Goal: Task Accomplishment & Management: Use online tool/utility

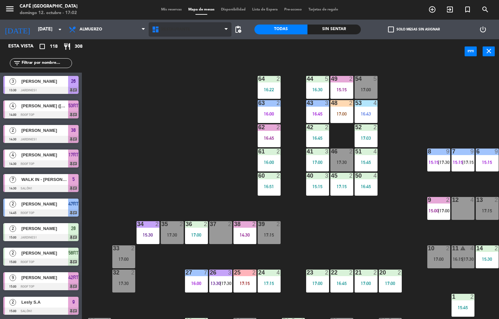
click at [176, 29] on span "Restaurante" at bounding box center [175, 29] width 29 height 5
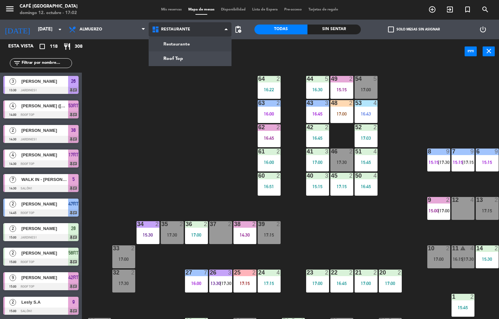
click at [185, 63] on ng-component "menu Café [GEOGRAPHIC_DATA][PERSON_NAME] 12. octubre - 17:02 Mis reservas Mapa …" at bounding box center [249, 159] width 499 height 319
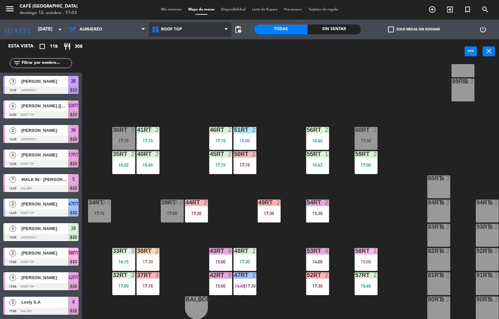
scroll to position [241, 0]
click at [358, 163] on div "17:00" at bounding box center [365, 165] width 23 height 5
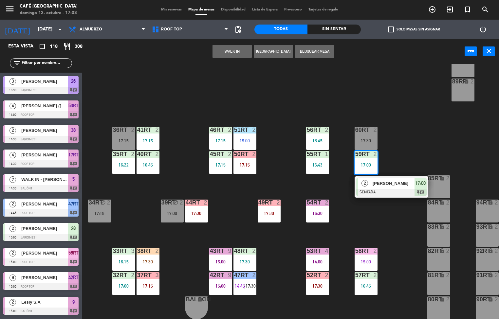
click at [395, 182] on span "[PERSON_NAME]" at bounding box center [393, 183] width 42 height 7
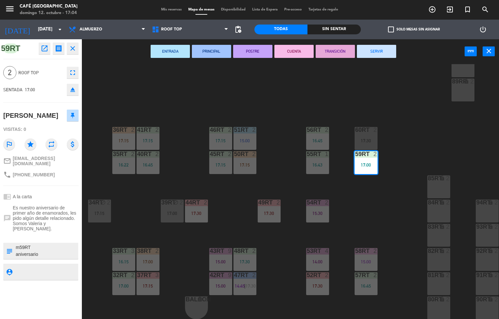
click at [422, 129] on div "18RT 6 16:19 16RT 6 16:45 28RT block 2 80RR lock 2 17:15 27RT block 2 17:15 7RT…" at bounding box center [293, 191] width 412 height 255
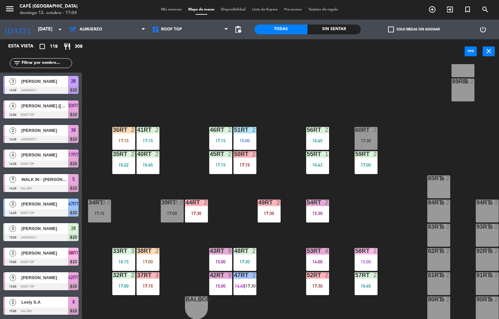
scroll to position [0, 0]
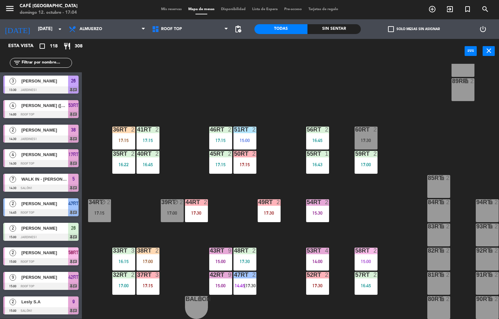
click at [313, 135] on div "56RT 2 16:45" at bounding box center [317, 138] width 23 height 23
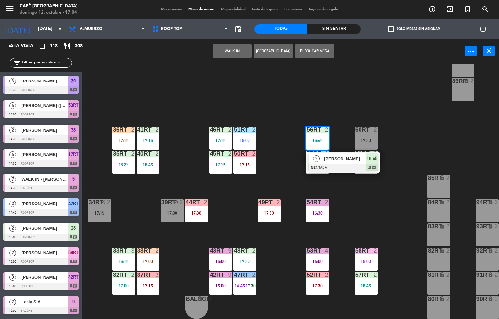
click at [352, 162] on div "[PERSON_NAME]" at bounding box center [344, 158] width 43 height 11
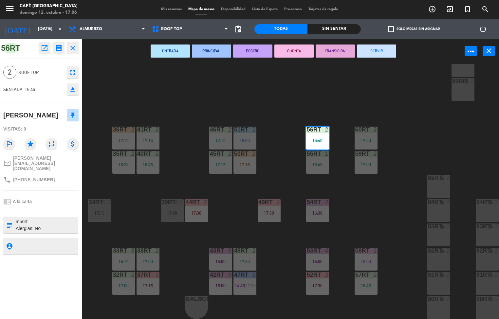
click at [409, 185] on div "18RT 6 16:19 16RT 6 16:45 28RT block 2 80RR lock 2 17:15 27RT block 2 17:15 7RT…" at bounding box center [293, 191] width 412 height 255
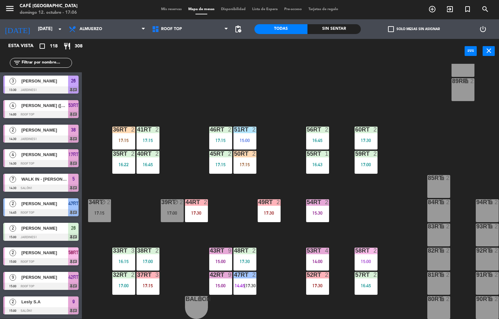
click at [125, 279] on div "32rt 2 17:00" at bounding box center [123, 283] width 23 height 23
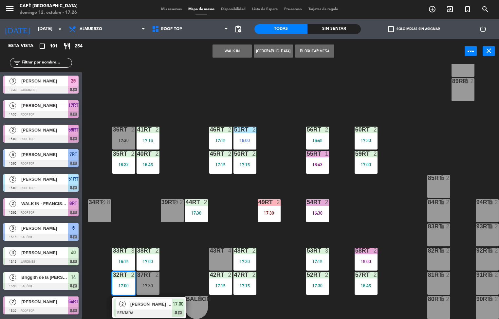
click at [373, 208] on div "18RT 6 16:19 16RT 6 16:45 28RT block 2 80RR lock 2 17:15 27RT block 5 7RT 6 15:…" at bounding box center [293, 191] width 412 height 255
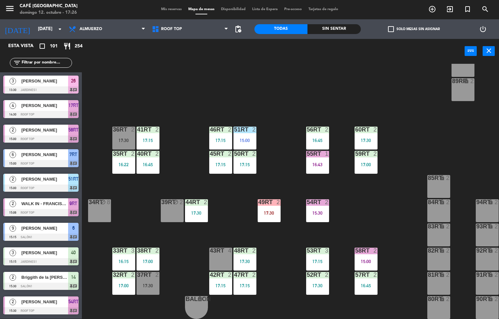
click at [370, 256] on div "58RT 2 15:00" at bounding box center [365, 259] width 23 height 23
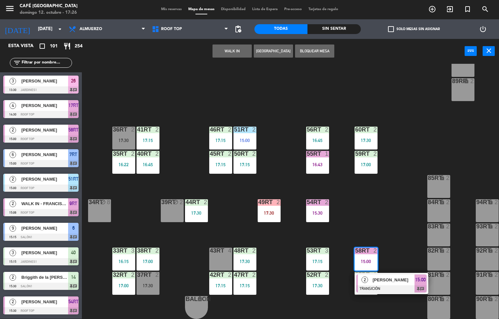
click at [396, 280] on span "[PERSON_NAME]" at bounding box center [393, 280] width 42 height 7
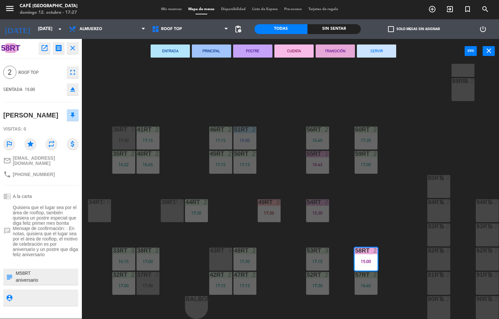
click at [369, 182] on div "18RT 6 16:19 16RT 6 16:45 28RT block 2 80RR lock 2 17:15 27RT block 5 7RT 6 15:…" at bounding box center [293, 191] width 412 height 255
click at [366, 284] on div "16:45" at bounding box center [365, 285] width 23 height 5
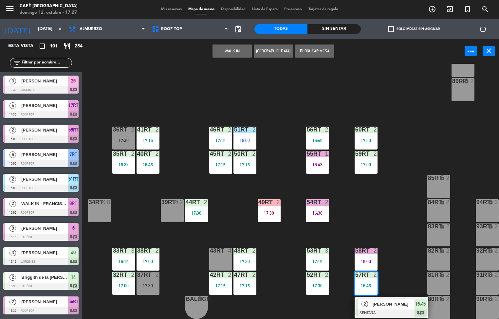
click at [400, 301] on span "[PERSON_NAME]" at bounding box center [393, 304] width 42 height 7
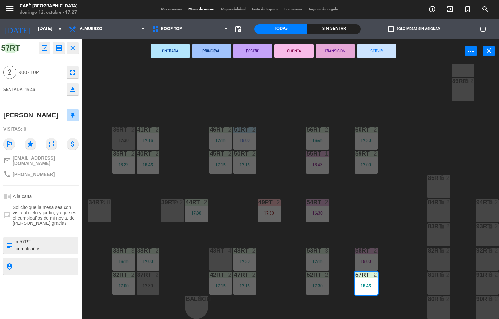
click at [379, 197] on div "18RT 6 16:19 16RT 6 16:45 28RT block 2 80RR lock 2 17:15 27RT block 5 7RT 6 15:…" at bounding box center [293, 191] width 412 height 255
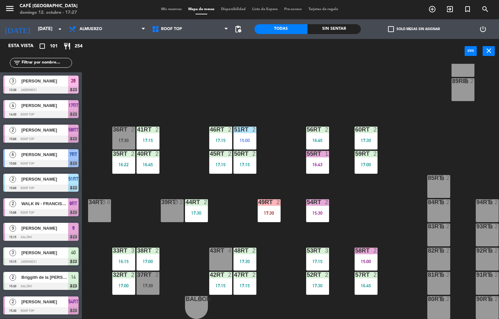
click at [313, 261] on div "menu Café [GEOGRAPHIC_DATA][PERSON_NAME] 12. octubre - 17:27 Mis reservas Mapa …" at bounding box center [249, 159] width 499 height 319
click at [314, 248] on div at bounding box center [317, 251] width 11 height 6
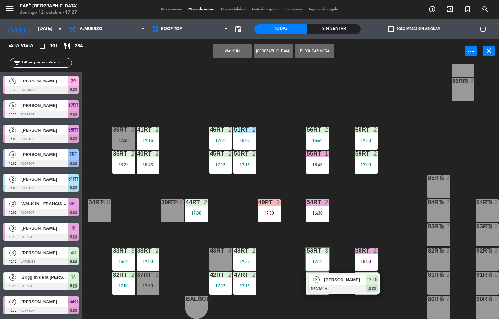
click at [342, 278] on span "[PERSON_NAME]" at bounding box center [345, 280] width 42 height 7
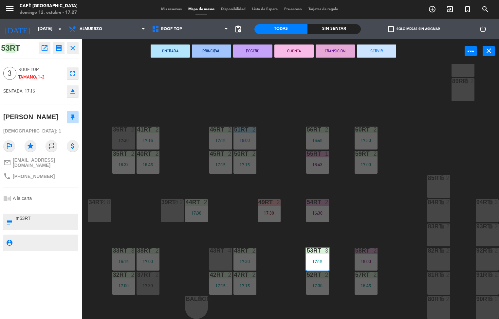
click at [369, 205] on div "18RT 6 16:19 16RT 6 16:45 28RT block 2 80RR lock 2 17:15 27RT block 5 7RT 6 15:…" at bounding box center [293, 191] width 412 height 255
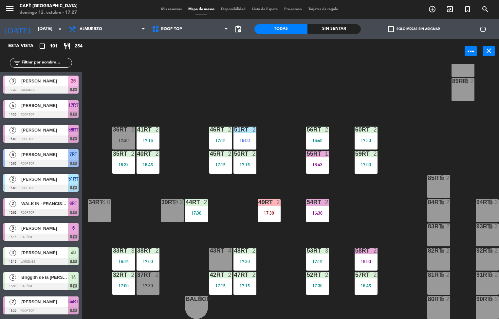
click at [316, 278] on div "52RT 2 17:30" at bounding box center [317, 283] width 23 height 23
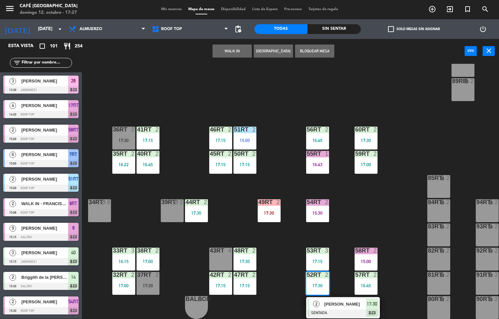
click at [338, 304] on span "[PERSON_NAME]" at bounding box center [345, 304] width 42 height 7
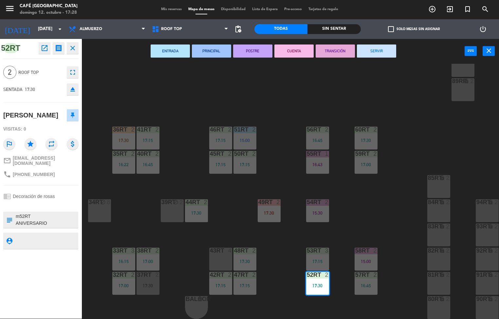
click at [374, 204] on div "18RT 6 16:19 16RT 6 16:45 28RT block 2 80RR lock 2 17:15 27RT block 5 7RT 6 15:…" at bounding box center [293, 191] width 412 height 255
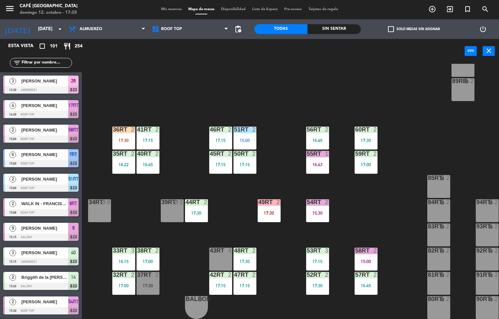
scroll to position [821, 0]
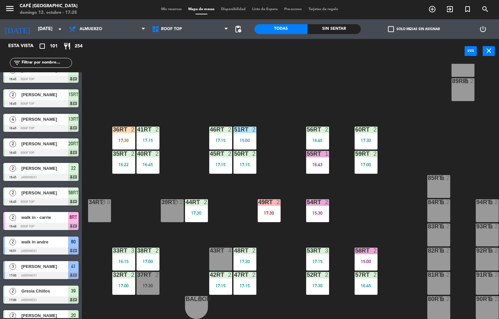
click at [243, 283] on div "17:15" at bounding box center [244, 285] width 23 height 5
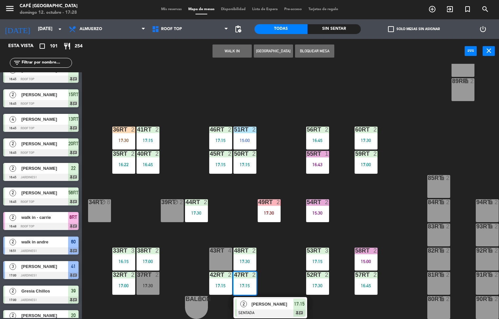
click at [277, 301] on span "[PERSON_NAME]" at bounding box center [272, 304] width 42 height 7
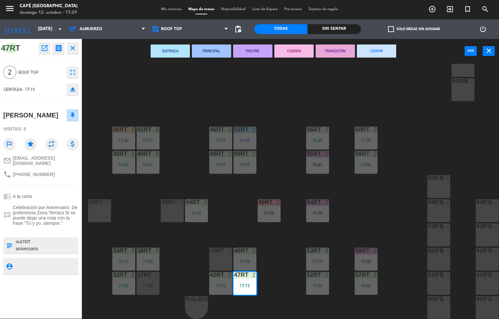
click at [284, 104] on div "18RT 6 16:19 16RT 6 16:45 28RT block 2 80RR lock 2 17:15 27RT block 5 7RT 6 15:…" at bounding box center [293, 191] width 412 height 255
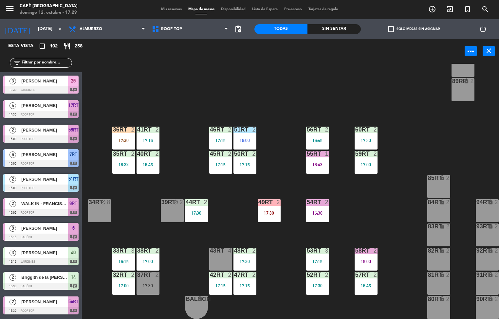
click at [244, 259] on div "17:30" at bounding box center [244, 261] width 23 height 5
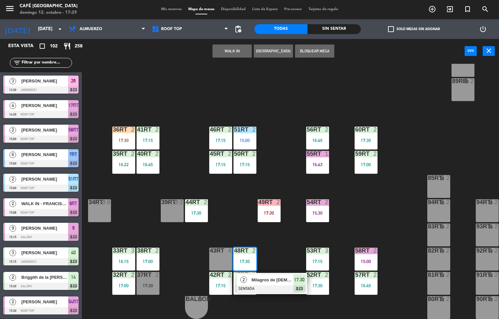
scroll to position [94, 0]
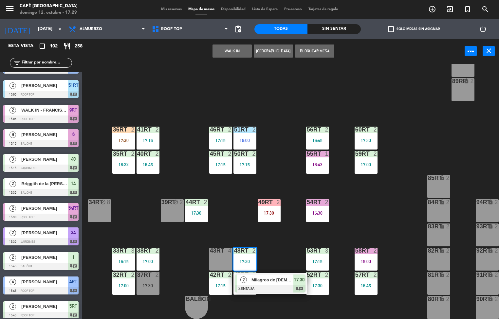
click at [284, 285] on div at bounding box center [270, 288] width 70 height 7
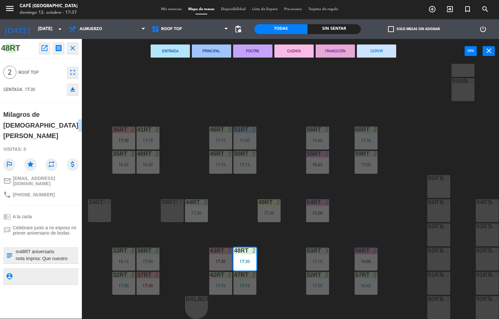
click at [169, 98] on div "18RT 6 16:19 16RT 6 16:45 28RT block 2 80RR lock 2 27RT block 5 7RT 6 15:00 S1R…" at bounding box center [293, 191] width 412 height 255
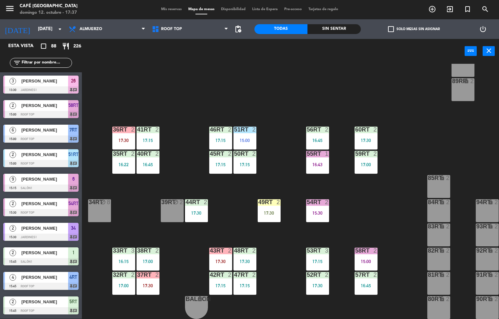
scroll to position [611, 0]
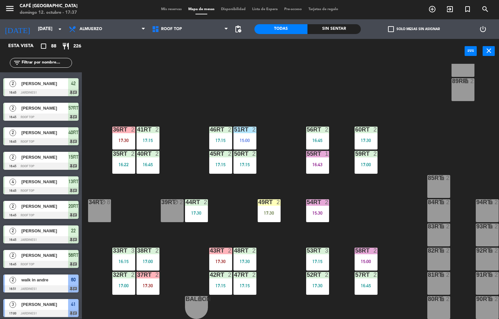
click at [367, 138] on div "17:30" at bounding box center [365, 140] width 23 height 5
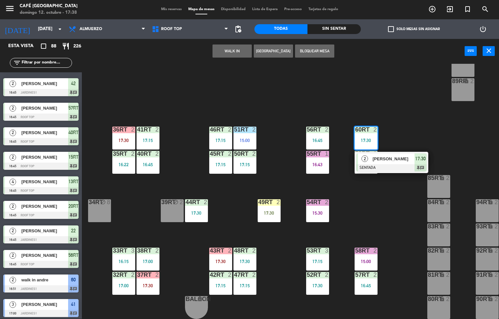
click at [384, 158] on span "[PERSON_NAME]" at bounding box center [393, 158] width 42 height 7
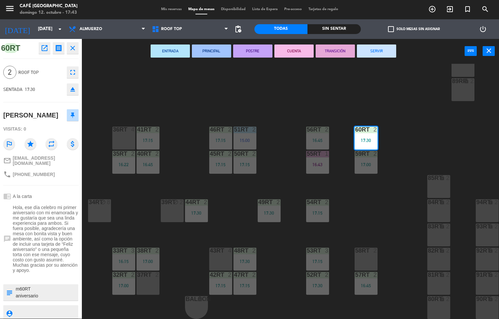
click at [232, 211] on div "18RT 6 16:19 16RT 6 16:45 28RT block 2 80RR lock 5 17:30 27RT block 5 7RT 6 15:…" at bounding box center [293, 191] width 412 height 255
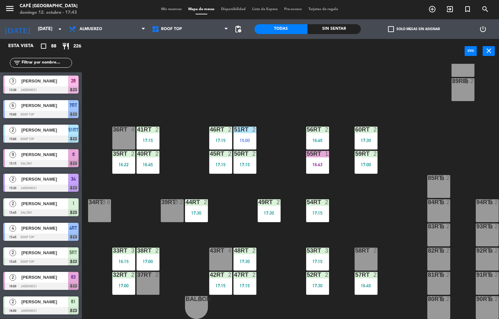
click at [315, 211] on div "17:15" at bounding box center [317, 213] width 23 height 5
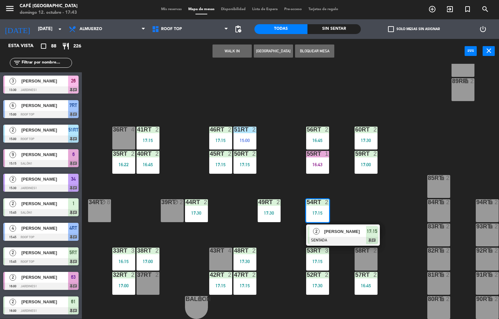
scroll to position [267, 0]
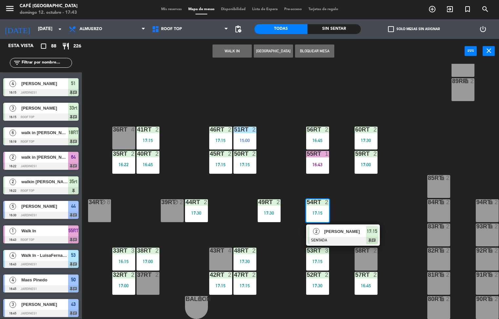
click at [367, 227] on span "17:15" at bounding box center [372, 231] width 10 height 8
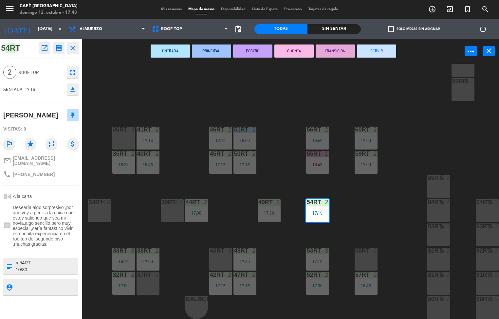
click at [134, 229] on div "18RT 6 16:19 16RT 6 16:45 28RT block 2 80RR lock 5 17:30 27RT block 5 7RT 6 15:…" at bounding box center [293, 191] width 412 height 255
click at [141, 92] on div "18RT 6 16:19 16RT 6 16:45 28RT block 2 80RR lock 5 17:30 27RT block 5 7RT 6 15:…" at bounding box center [293, 191] width 412 height 255
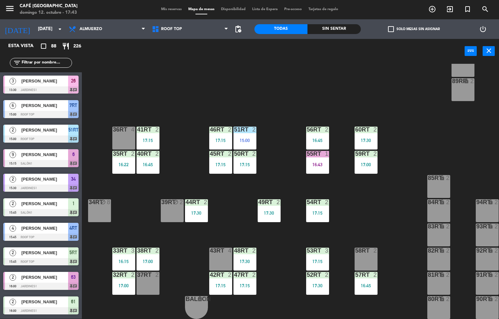
scroll to position [0, 0]
click at [269, 211] on div "17:30" at bounding box center [269, 213] width 23 height 5
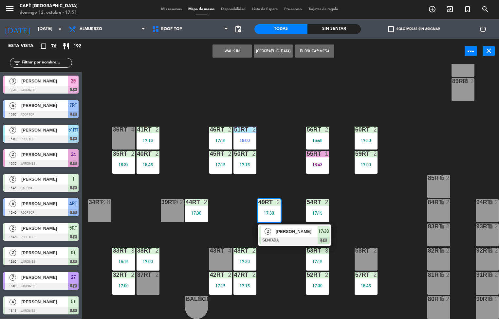
click at [286, 228] on span "[PERSON_NAME]" at bounding box center [297, 231] width 42 height 7
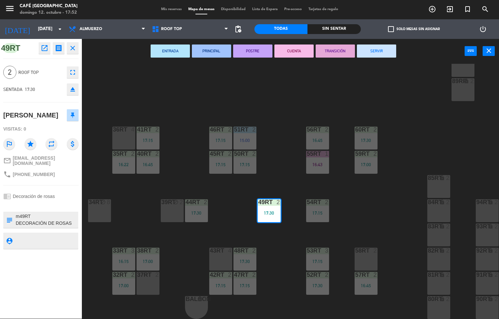
click at [48, 47] on icon "open_in_new" at bounding box center [45, 48] width 8 height 8
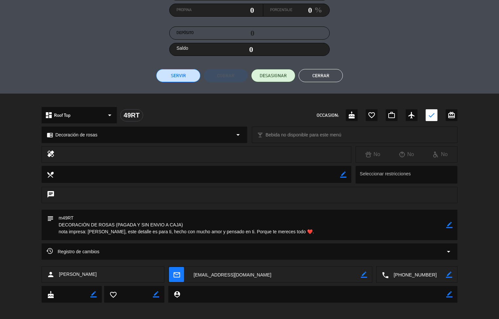
scroll to position [102, 0]
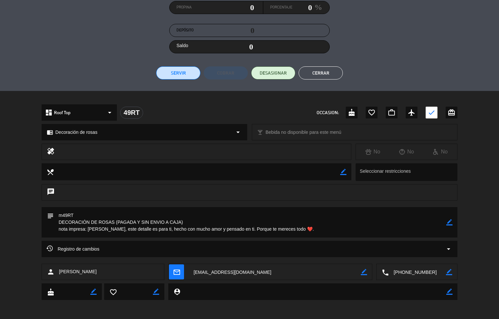
click at [319, 74] on button "Cerrar" at bounding box center [320, 72] width 44 height 13
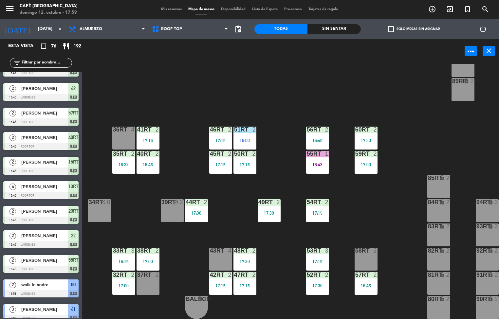
scroll to position [0, 0]
click at [368, 213] on div "18RT 6 16:19 16RT 6 16:45 28RT block 2 80RR lock 2 27RT block 5 7RT 6 15:00 S1R…" at bounding box center [293, 191] width 412 height 255
click at [243, 278] on div "47RT 2 17:15" at bounding box center [244, 283] width 23 height 23
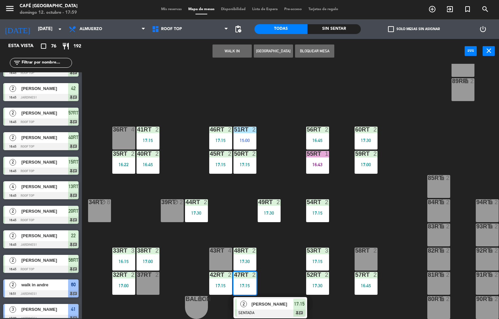
click at [281, 301] on span "[PERSON_NAME]" at bounding box center [272, 304] width 42 height 7
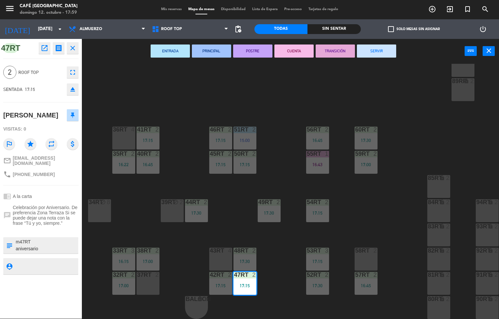
click at [108, 248] on div "33rt" at bounding box center [112, 251] width 11 height 6
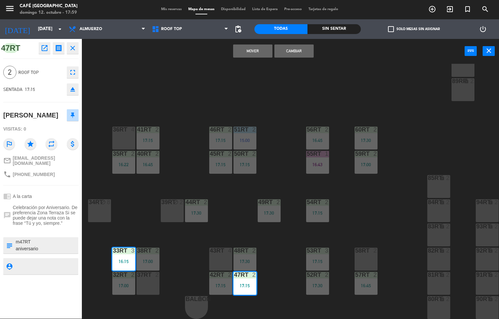
click at [171, 98] on div "menu Café [GEOGRAPHIC_DATA][PERSON_NAME] 12. octubre - 17:59 Mis reservas Mapa …" at bounding box center [249, 159] width 499 height 319
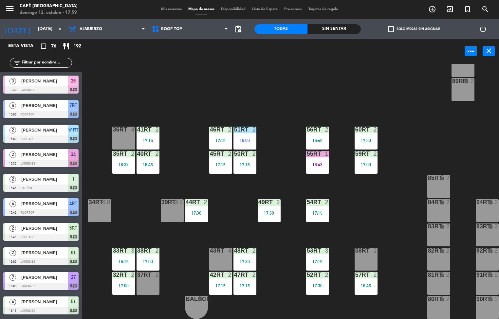
scroll to position [116, 0]
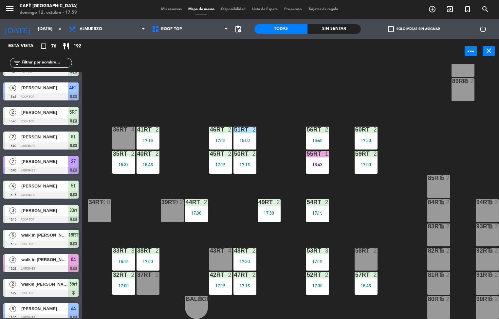
click at [366, 163] on div "17:00" at bounding box center [365, 164] width 23 height 5
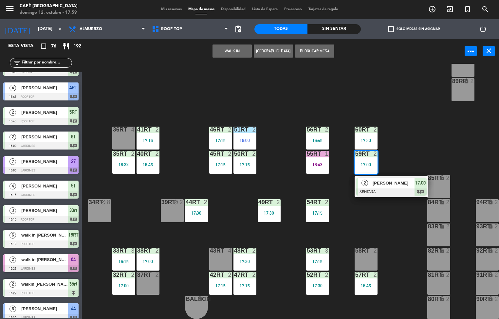
click at [386, 190] on div at bounding box center [391, 191] width 70 height 7
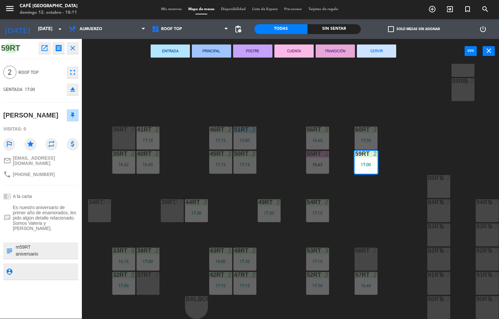
click at [188, 82] on div "18RT 6 16:19 16RT 6 16:45 28RT block 2 80RR lock 2 27RT block 5 7RT 6 15:00 S1R…" at bounding box center [293, 191] width 412 height 255
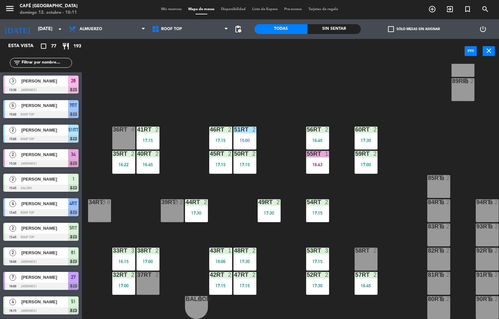
scroll to position [0, 0]
click at [332, 31] on div "Sin sentar" at bounding box center [333, 29] width 53 height 10
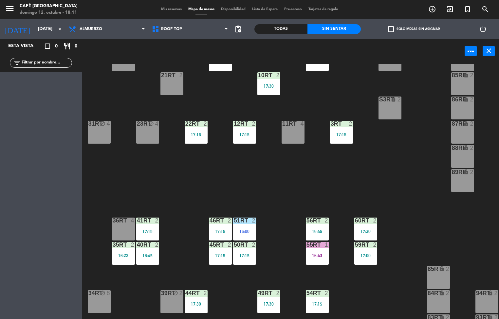
scroll to position [242, 0]
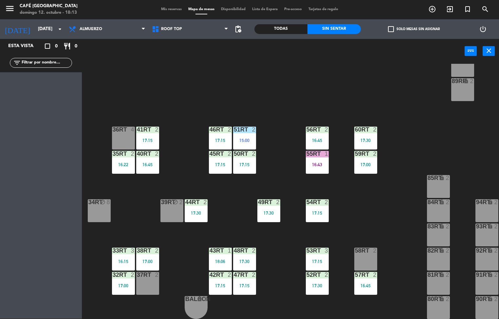
click at [314, 279] on div "52RT 2 17:30" at bounding box center [317, 283] width 23 height 23
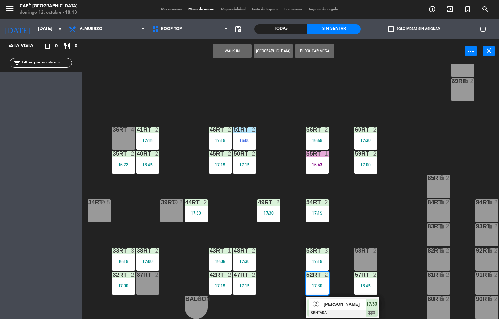
click at [329, 301] on span "[PERSON_NAME]" at bounding box center [345, 304] width 42 height 7
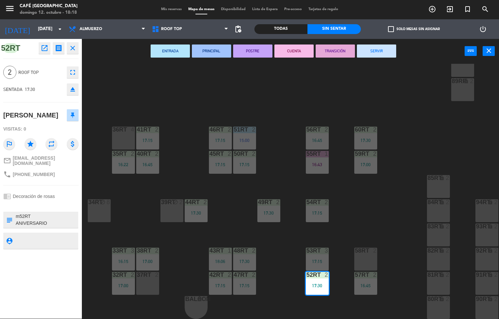
click at [395, 197] on div "18RT 6 16:19 16RT 6 16:45 28RT block 2 80RR lock 2 27RT block 5 7RT 5 18:23 S1R…" at bounding box center [293, 191] width 412 height 255
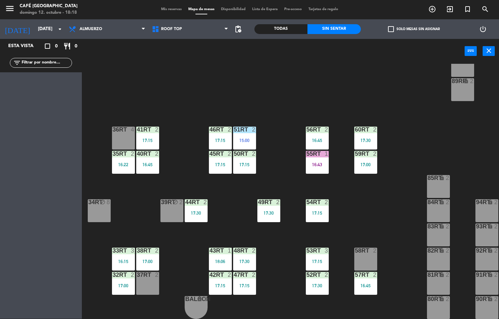
click at [356, 134] on div "60RT 2 17:30" at bounding box center [365, 138] width 23 height 23
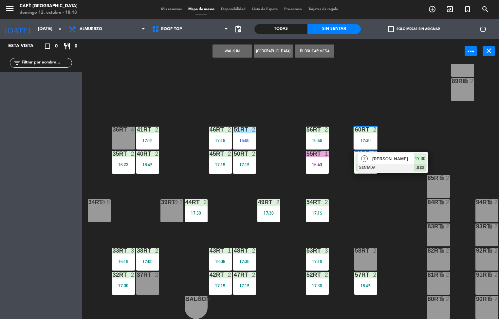
click at [383, 156] on span "[PERSON_NAME]" at bounding box center [393, 158] width 42 height 7
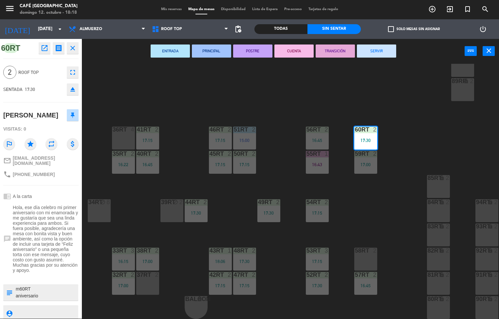
scroll to position [9, 0]
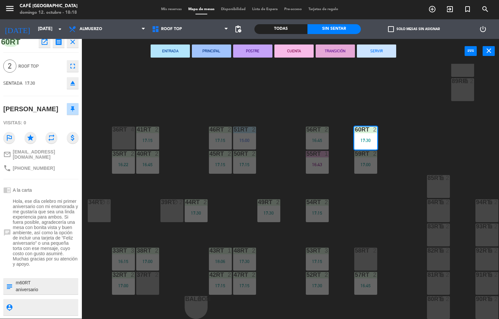
click at [325, 101] on div "18RT 6 16:19 16RT 6 16:45 28RT block 2 80RR lock 2 27RT block 5 7RT 5 18:23 S1R…" at bounding box center [293, 191] width 412 height 255
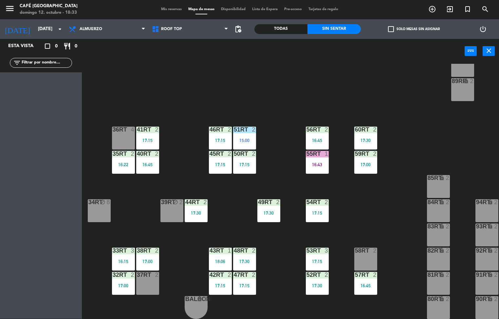
click at [364, 213] on div "18RT 6 16:19 16RT 6 16:45 28RT block 2 80RR lock 2 27RT block 5 7RT 5 18:23 S1R…" at bounding box center [293, 191] width 412 height 255
click at [311, 206] on div "54RT 2 17:15" at bounding box center [317, 210] width 23 height 23
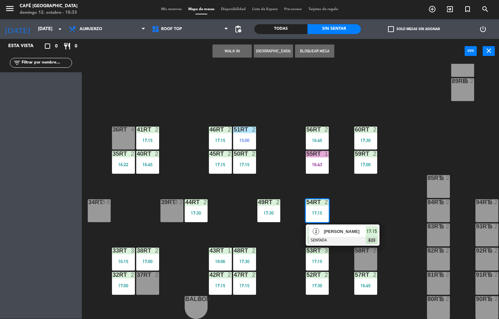
click at [348, 224] on div "2 [PERSON_NAME] SENTADA 17:15 chat" at bounding box center [343, 234] width 74 height 21
